Goal: Task Accomplishment & Management: Manage account settings

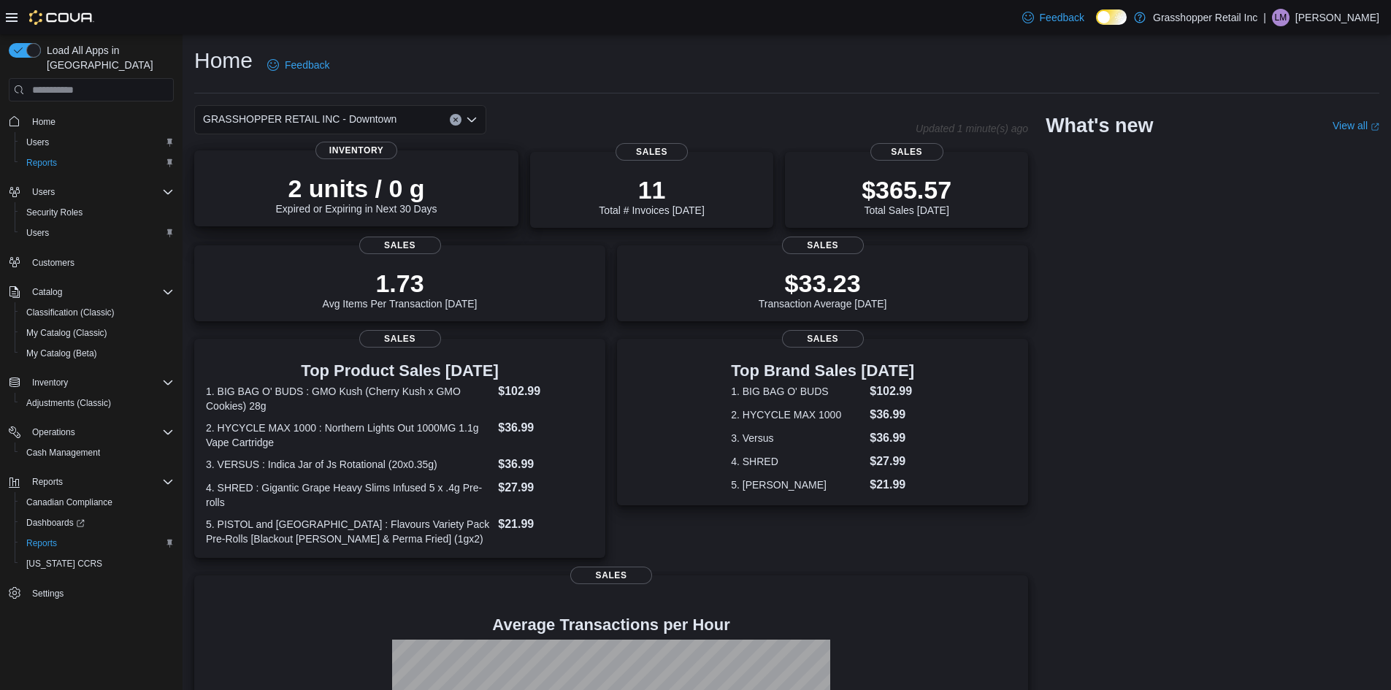
click at [472, 124] on icon "Open list of options" at bounding box center [472, 120] width 12 height 12
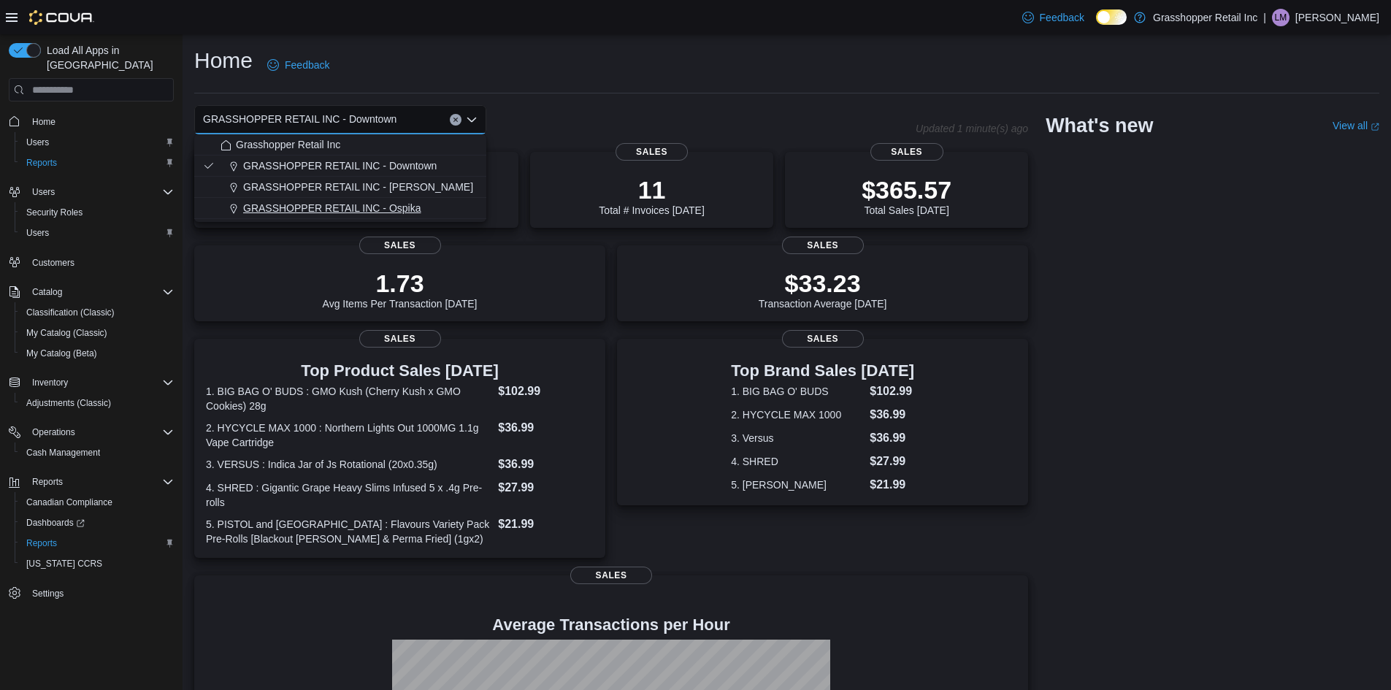
click at [405, 202] on span "GRASSHOPPER RETAIL INC - Ospika" at bounding box center [332, 208] width 178 height 15
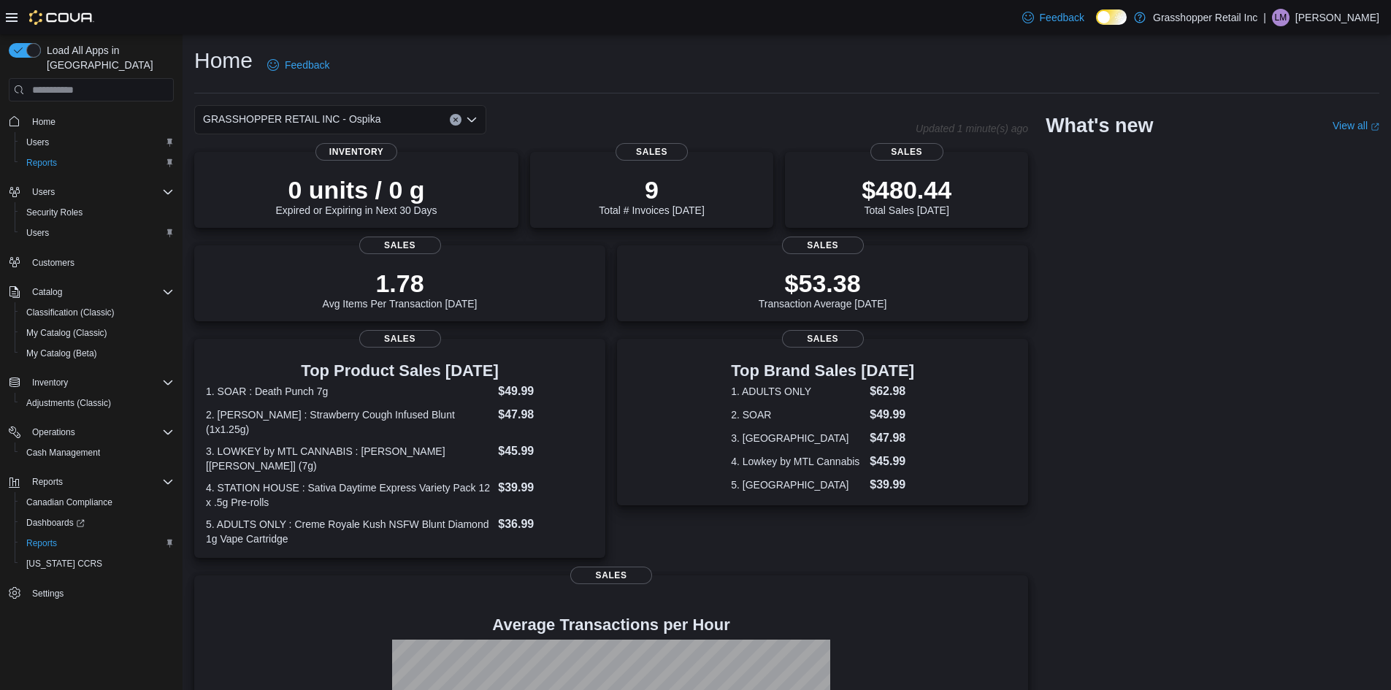
click at [469, 118] on icon "Open list of options" at bounding box center [472, 120] width 12 height 12
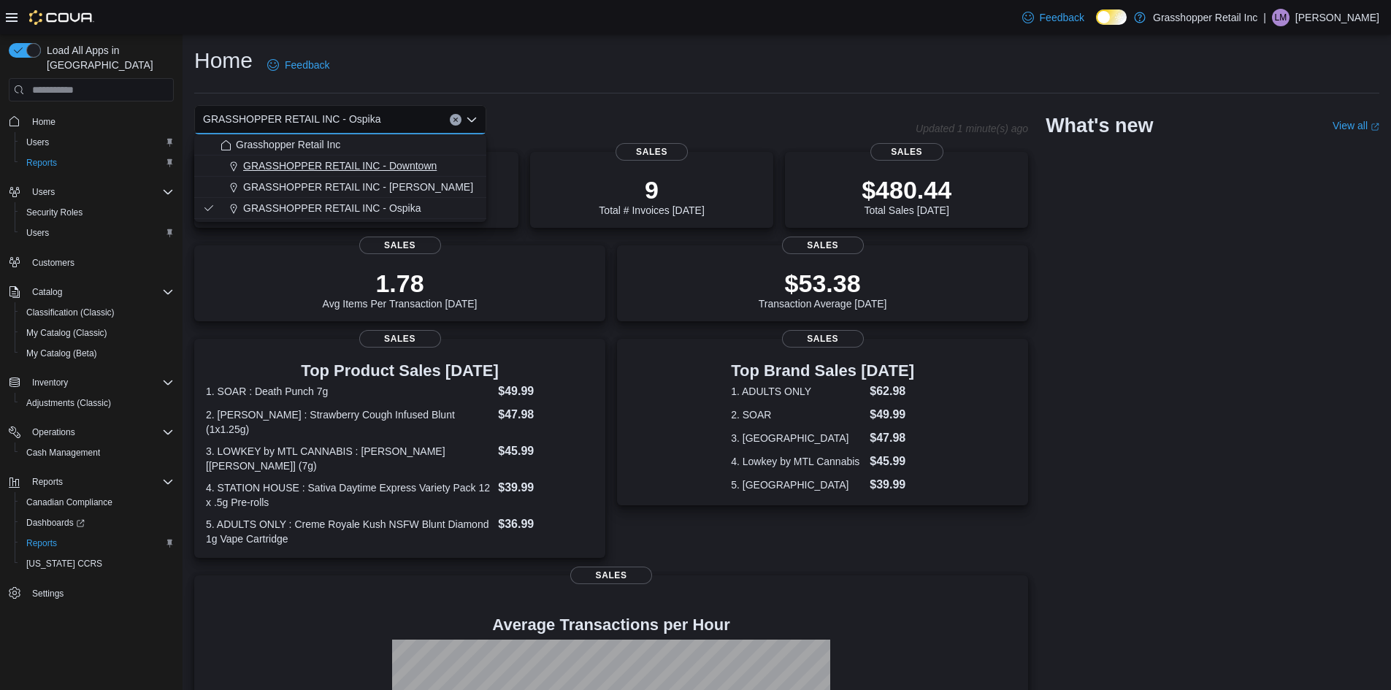
click at [418, 159] on span "GRASSHOPPER RETAIL INC - Downtown" at bounding box center [340, 165] width 194 height 15
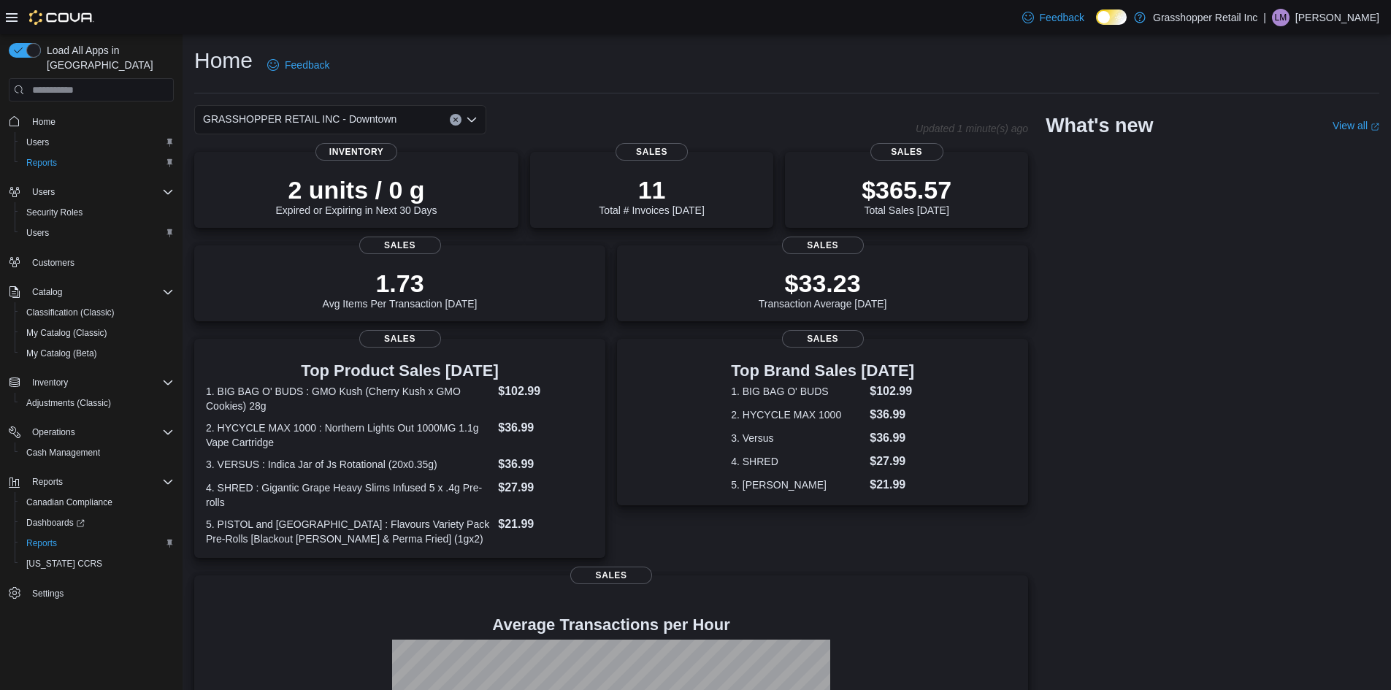
click at [471, 118] on icon "Open list of options" at bounding box center [472, 120] width 12 height 12
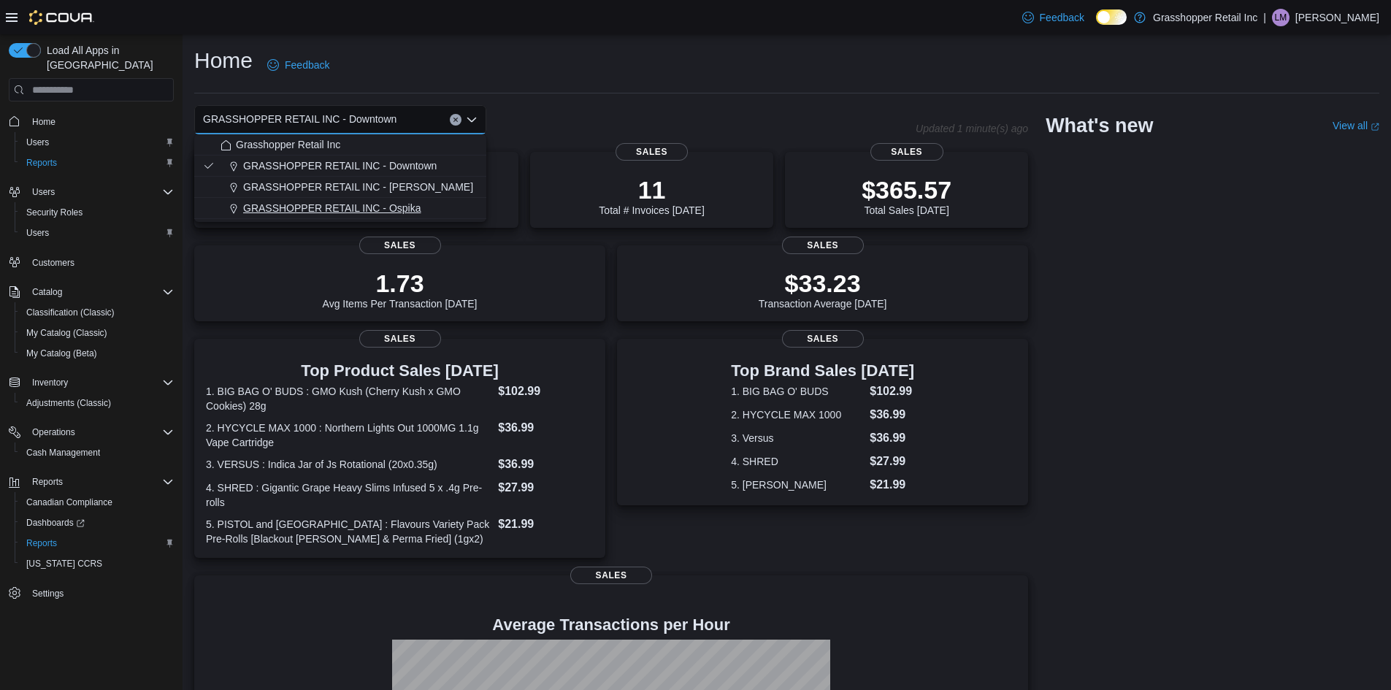
click at [413, 206] on span "GRASSHOPPER RETAIL INC - Ospika" at bounding box center [332, 208] width 178 height 15
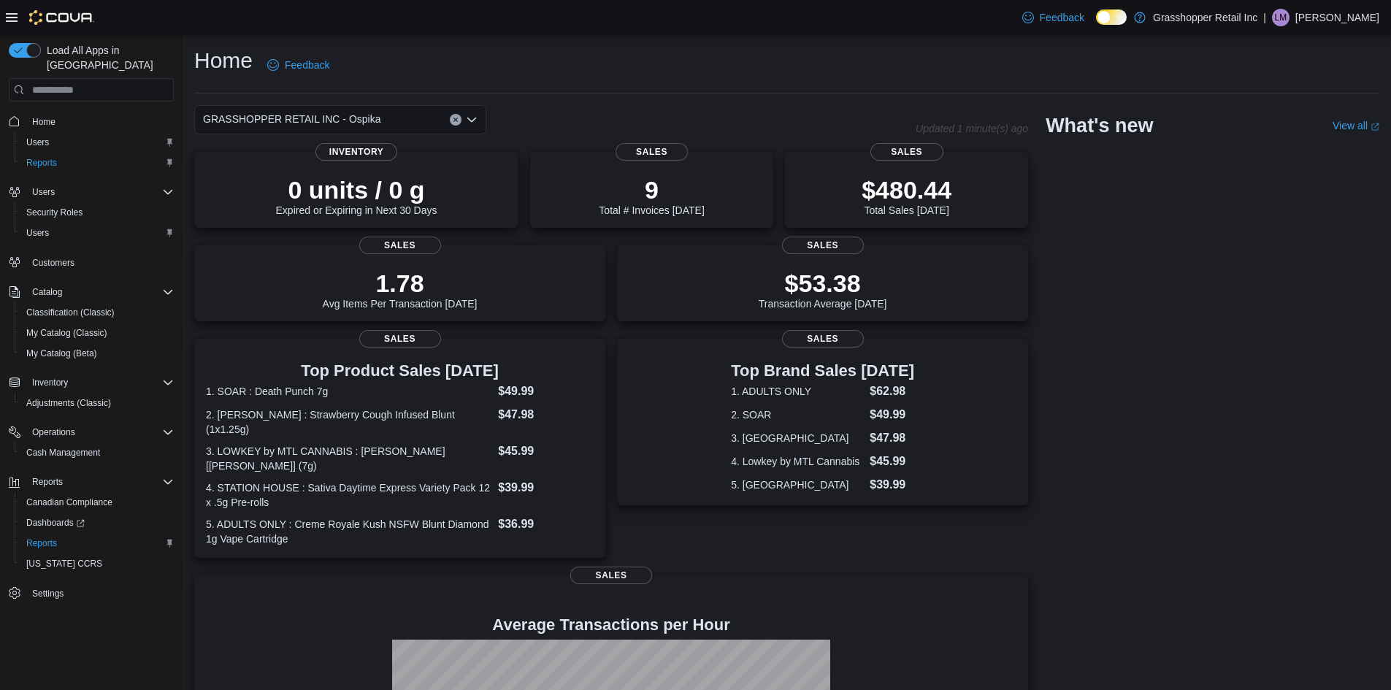
click at [469, 123] on icon "Open list of options" at bounding box center [472, 120] width 12 height 12
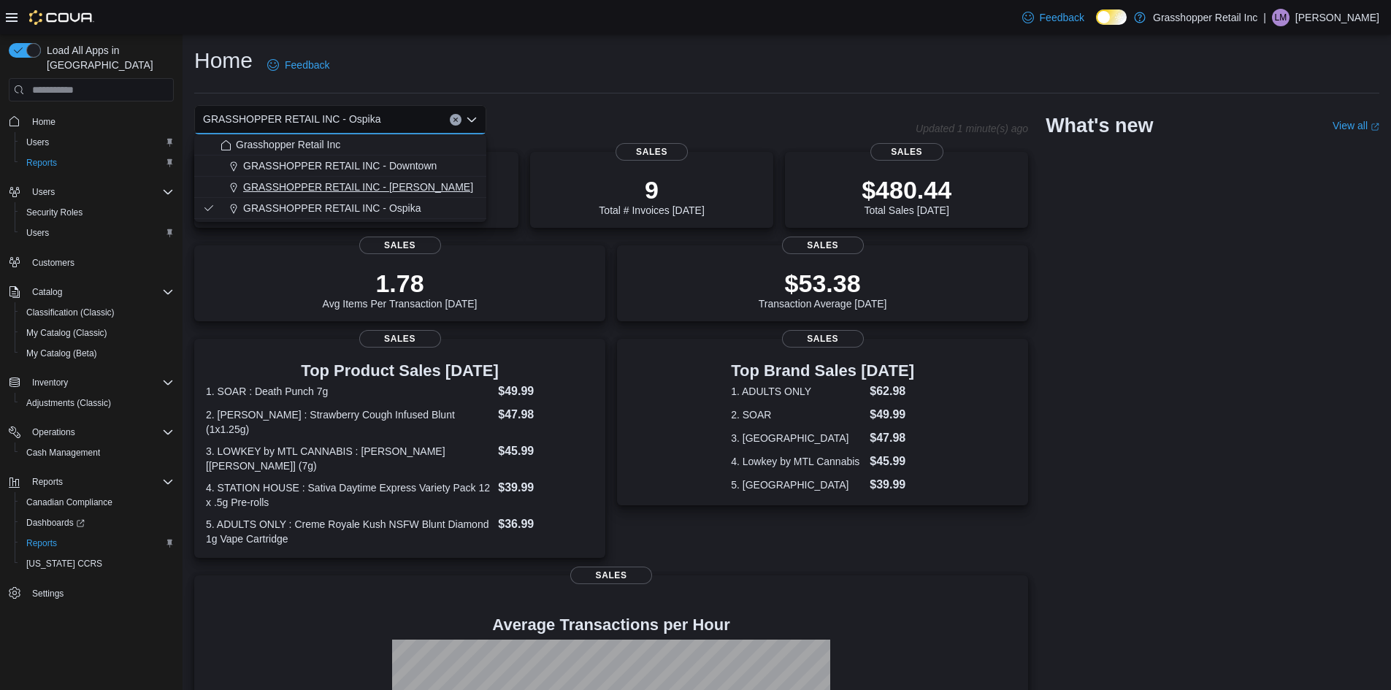
click at [395, 191] on span "GRASSHOPPER RETAIL INC - [PERSON_NAME]" at bounding box center [358, 187] width 230 height 15
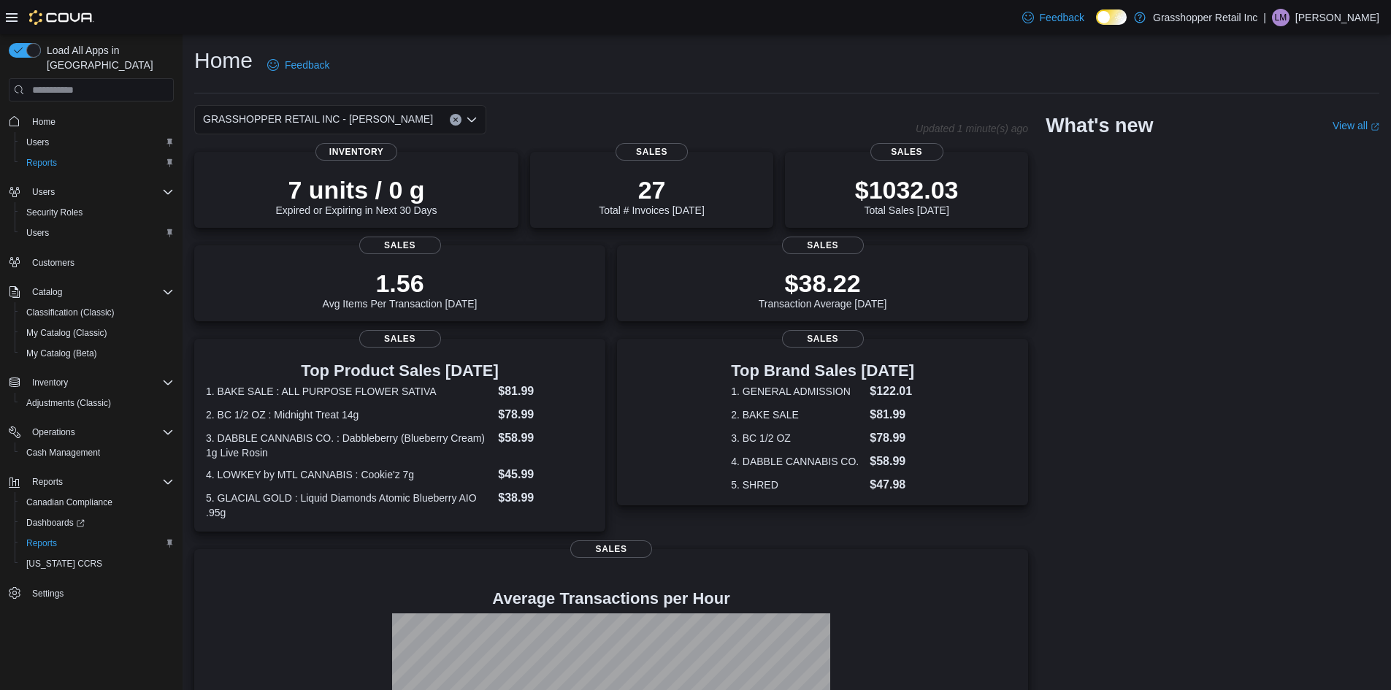
click at [474, 121] on icon "Open list of options" at bounding box center [472, 120] width 12 height 12
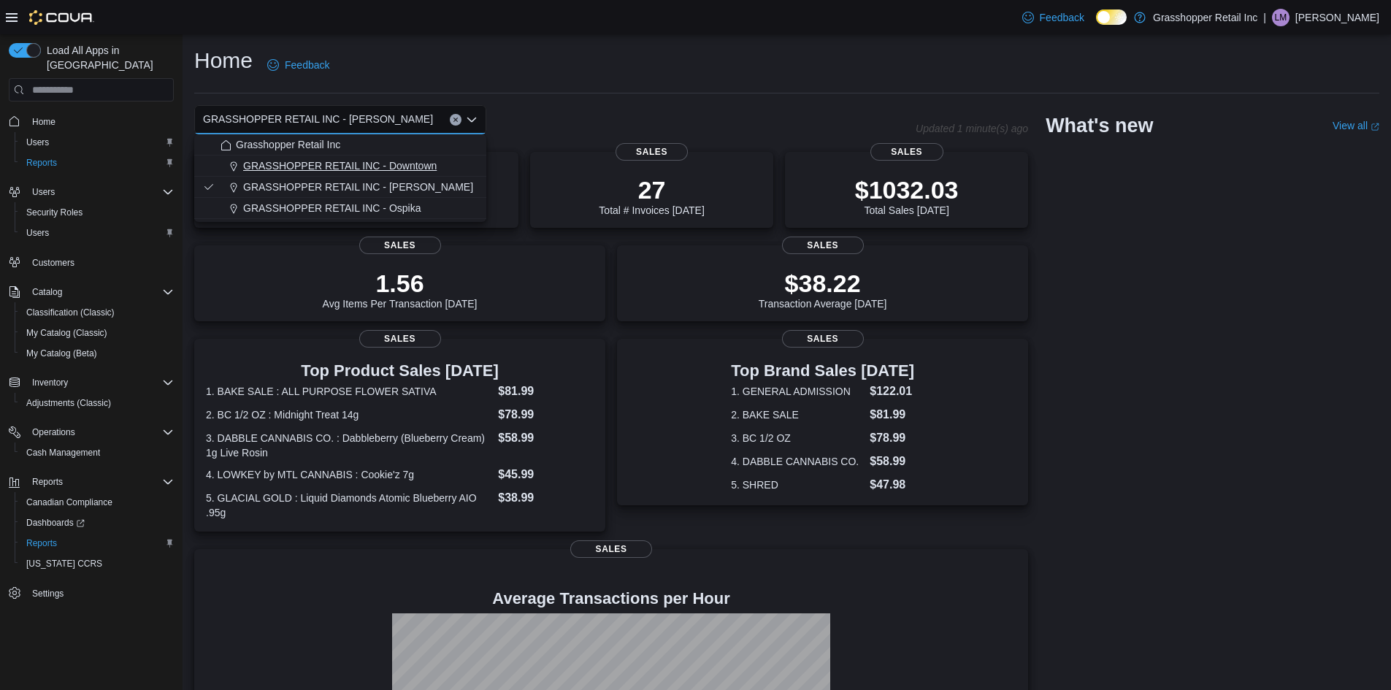
click at [421, 163] on span "GRASSHOPPER RETAIL INC - Downtown" at bounding box center [340, 165] width 194 height 15
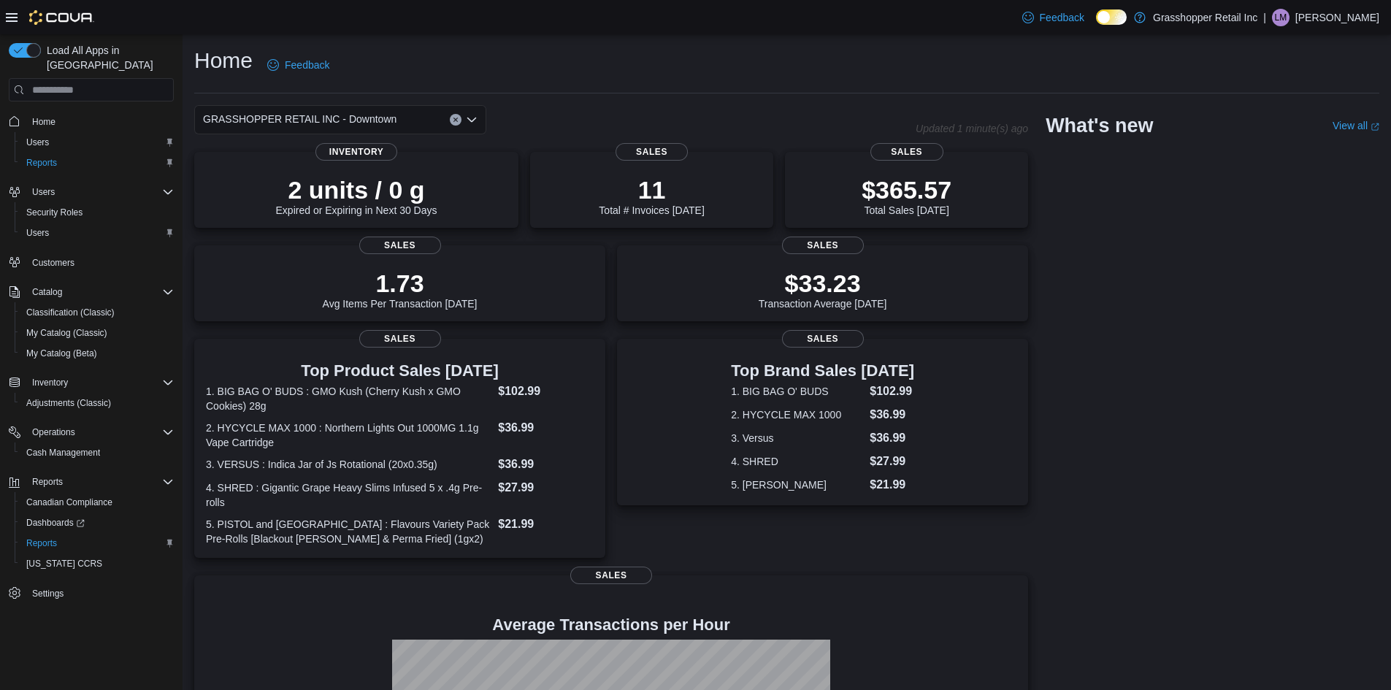
click at [518, 110] on div "GRASSHOPPER RETAIL INC - Downtown Combo box. Selected. GRASSHOPPER RETAIL INC -…" at bounding box center [554, 119] width 721 height 29
